Goal: Check status

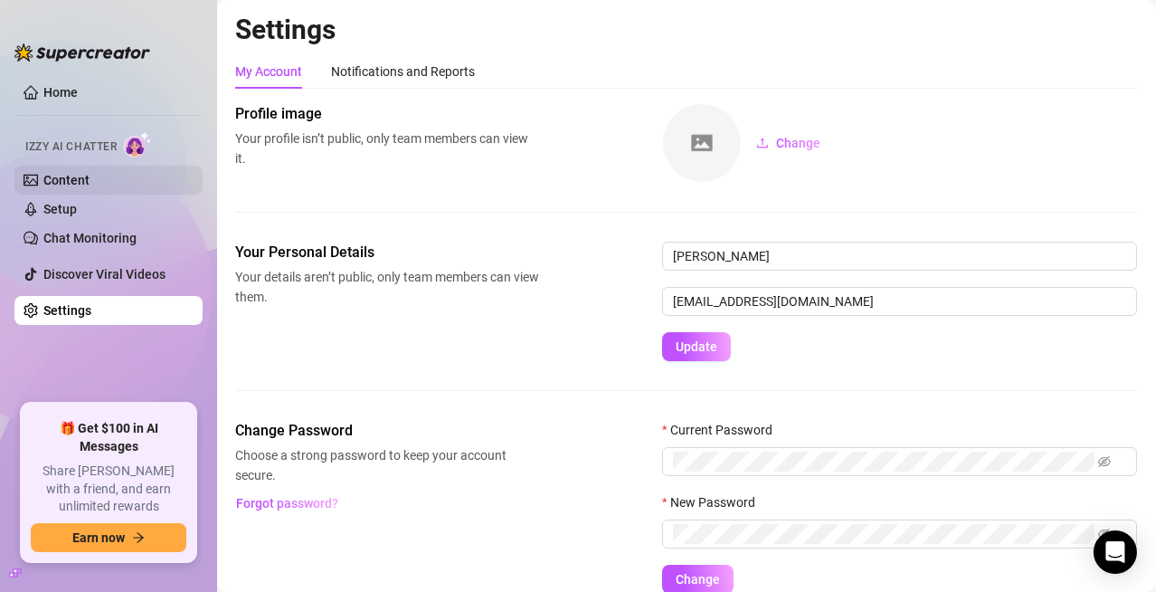
click at [76, 182] on link "Content" at bounding box center [66, 180] width 46 height 14
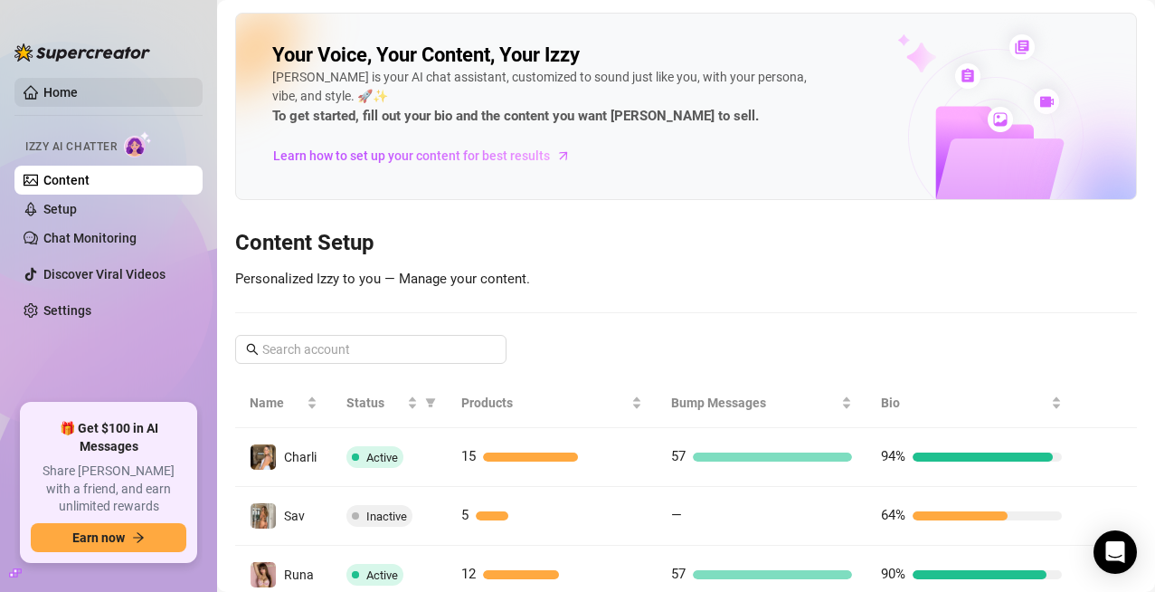
click at [78, 85] on link "Home" at bounding box center [60, 92] width 34 height 14
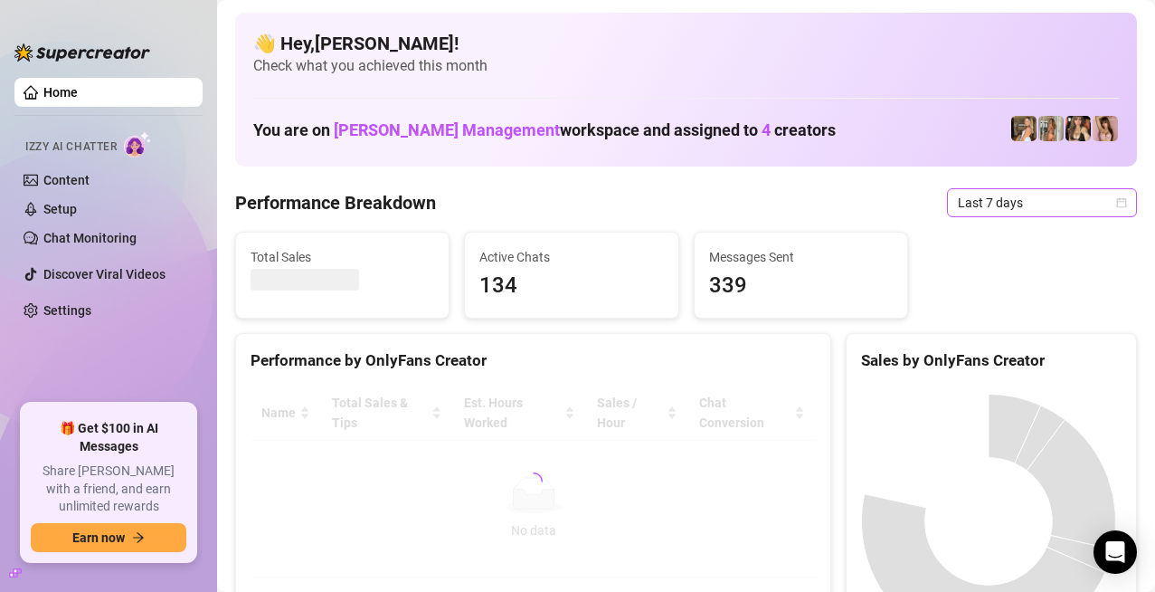
click at [1028, 195] on span "Last 7 days" at bounding box center [1042, 202] width 168 height 27
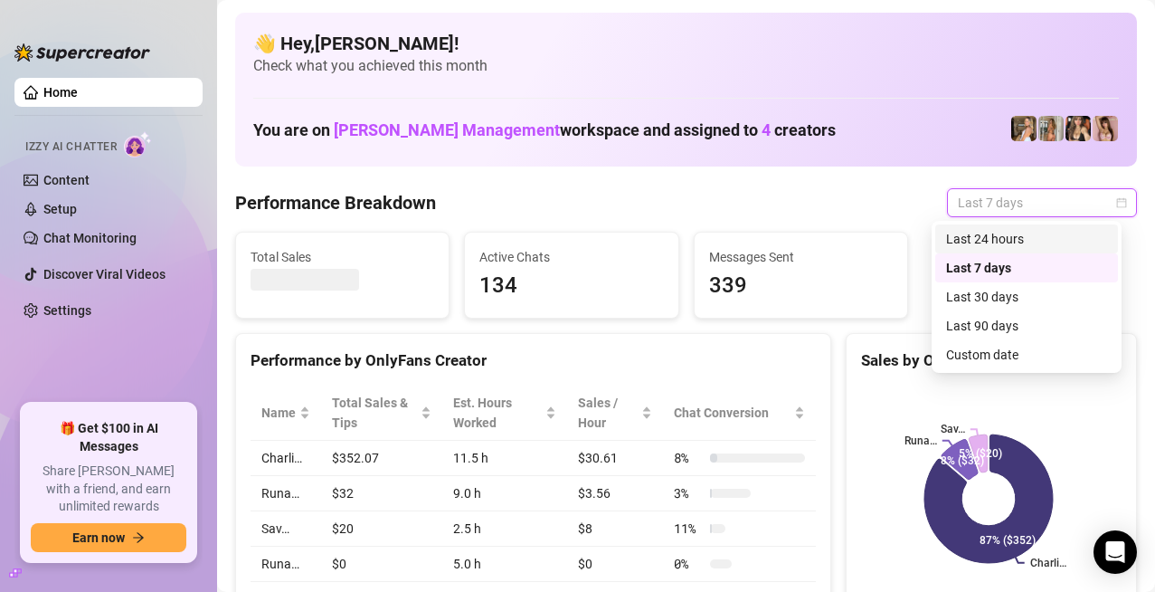
click at [988, 227] on div "Last 24 hours" at bounding box center [1026, 238] width 183 height 29
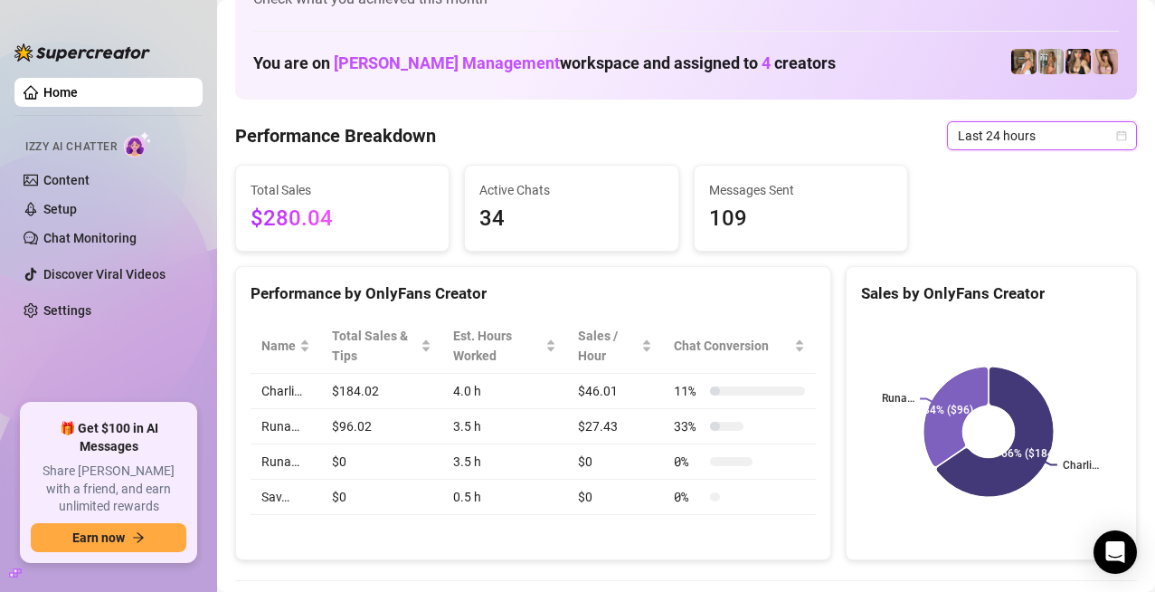
scroll to position [181, 0]
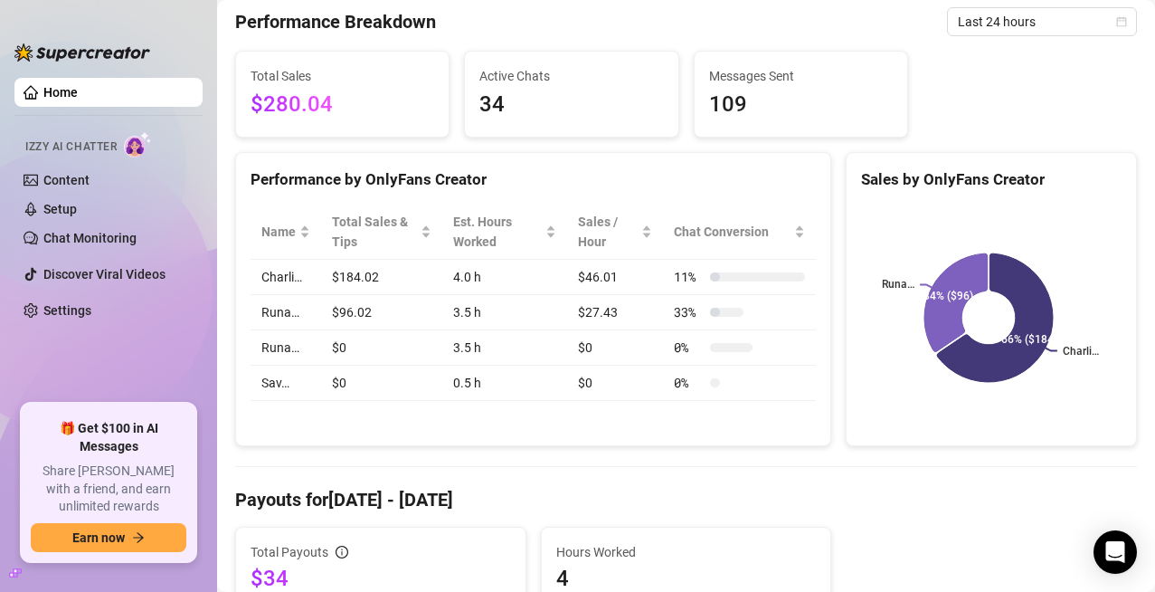
click at [346, 303] on td "$96.02" at bounding box center [381, 312] width 121 height 35
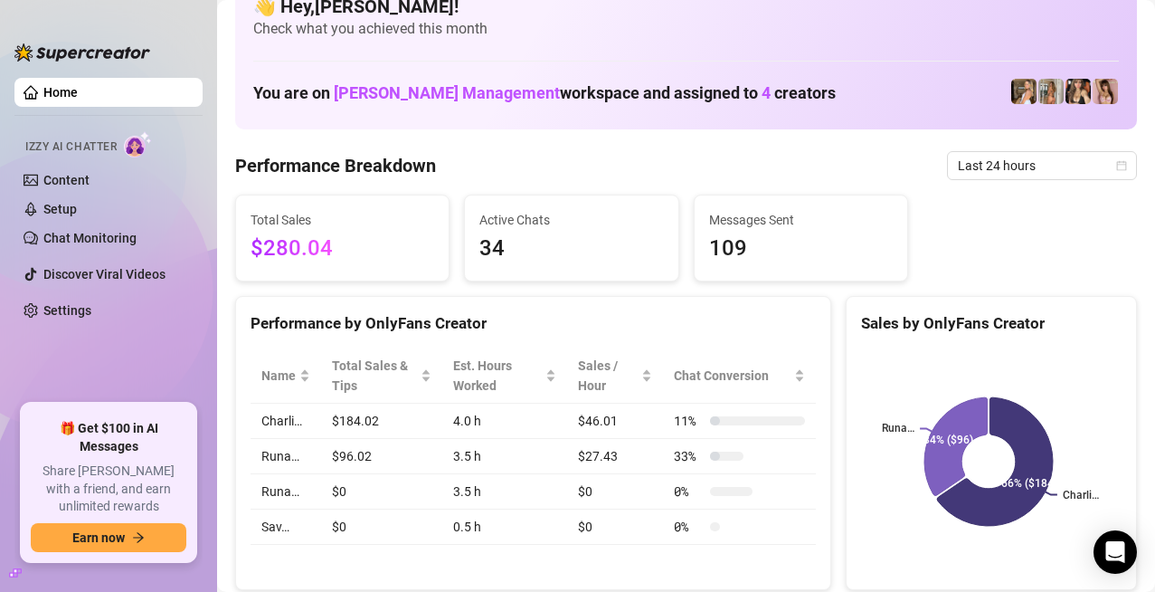
scroll to position [0, 0]
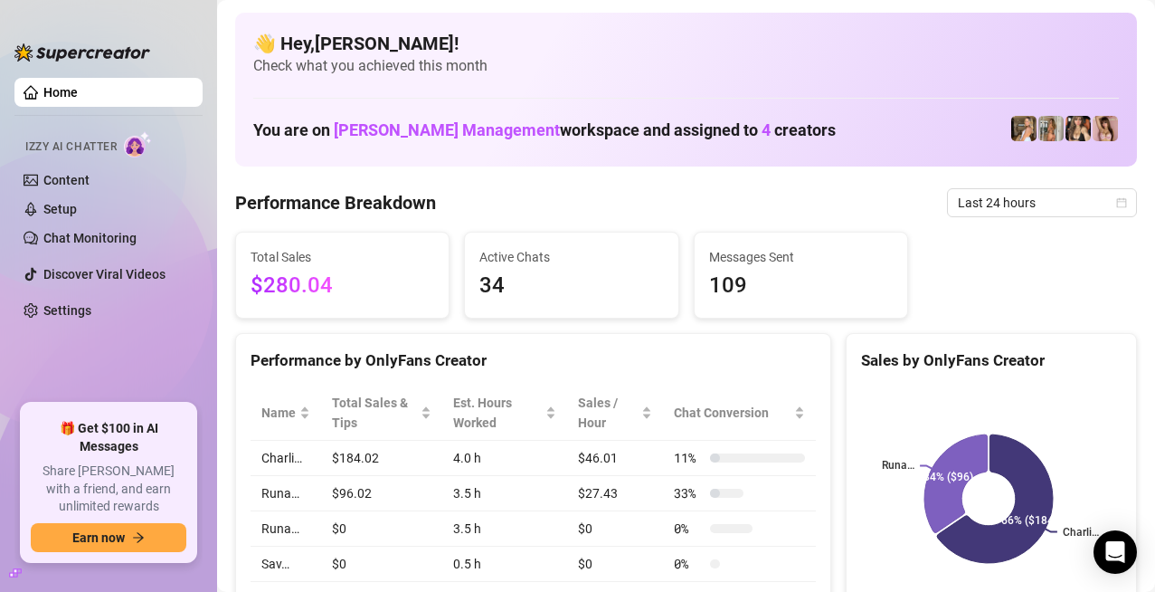
click at [929, 193] on div "Performance Breakdown Last 24 hours" at bounding box center [686, 202] width 902 height 29
click at [947, 196] on div "Last 24 hours" at bounding box center [1042, 202] width 190 height 29
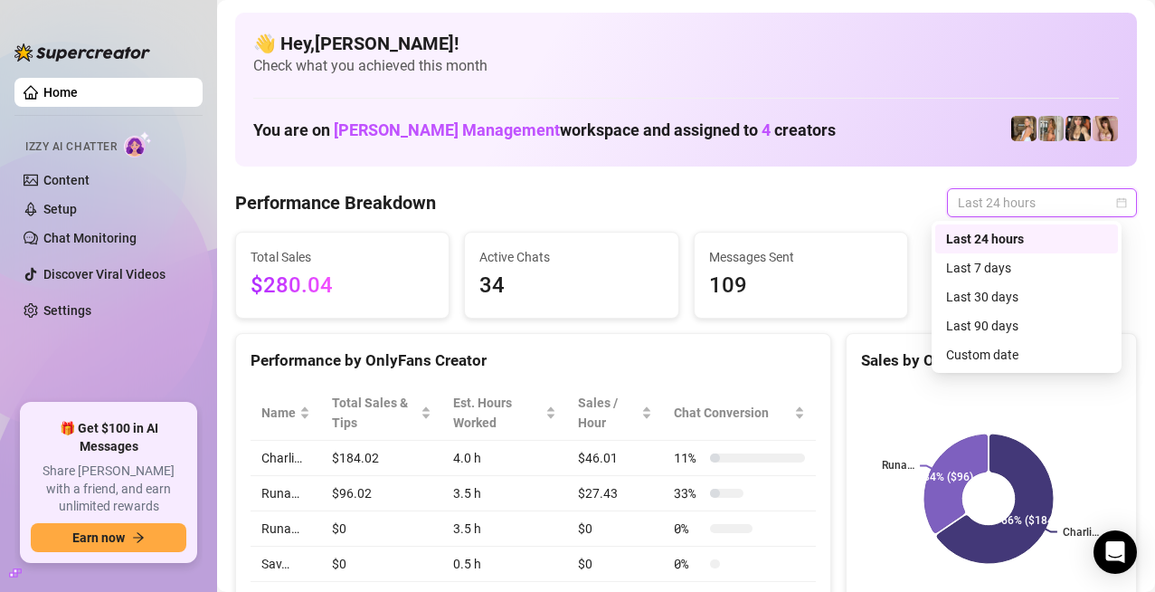
click at [951, 234] on div "Last 24 hours" at bounding box center [1026, 239] width 161 height 20
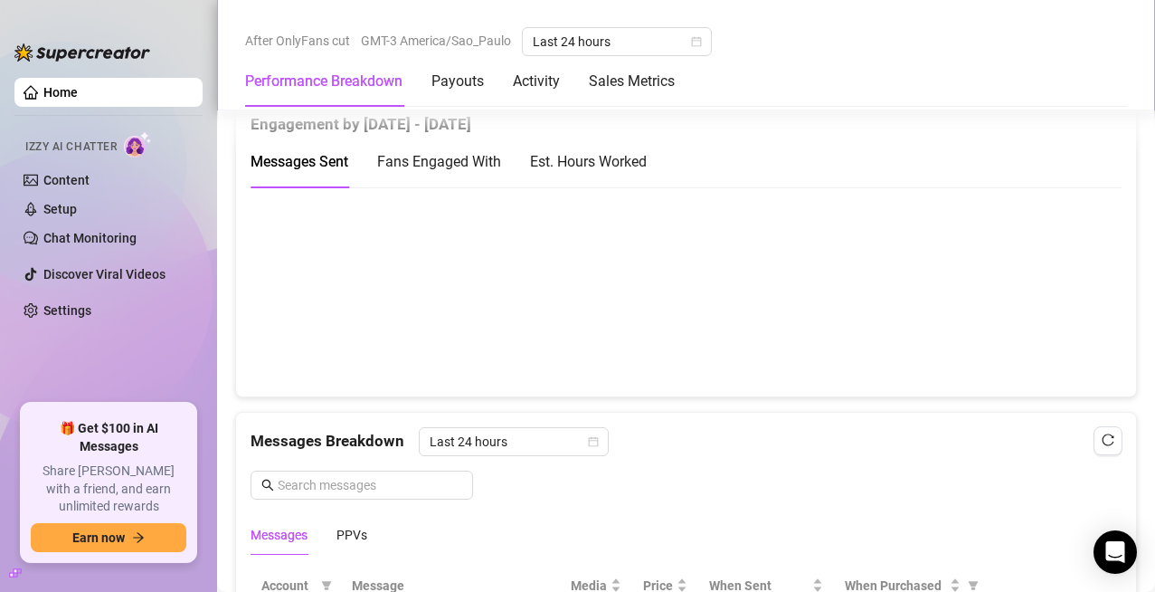
scroll to position [1266, 0]
